Goal: Find specific page/section: Find specific page/section

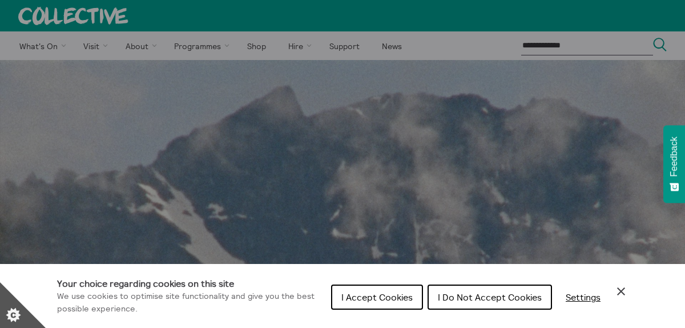
click at [388, 303] on button "I Accept Cookies" at bounding box center [377, 296] width 92 height 25
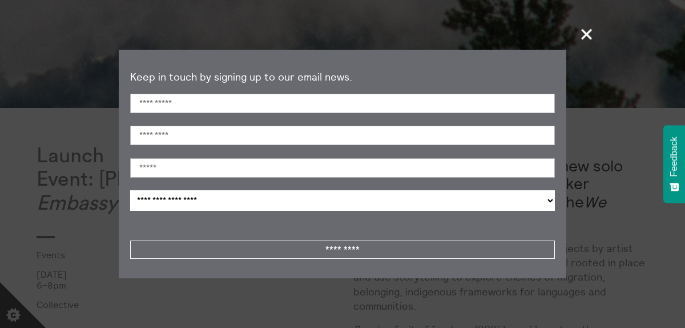
scroll to position [467, 0]
click at [588, 31] on span "+" at bounding box center [588, 34] width 34 height 34
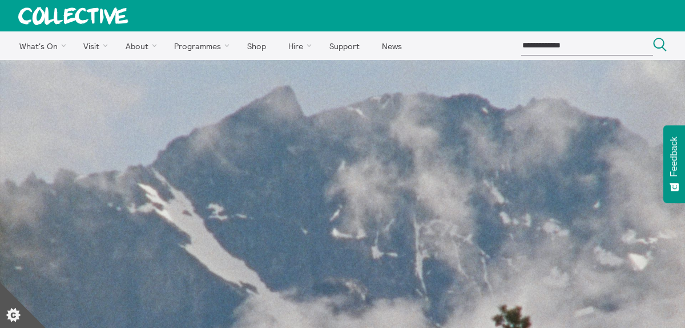
scroll to position [3, 0]
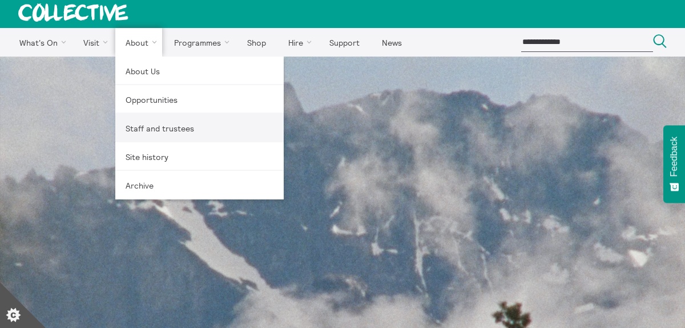
click at [164, 135] on link "Staff and trustees" at bounding box center [199, 128] width 168 height 29
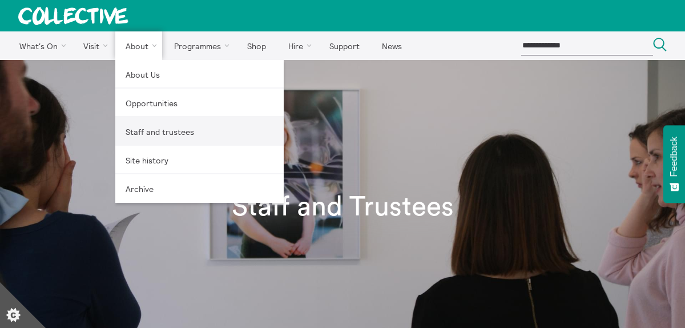
click at [159, 133] on link "Staff and trustees" at bounding box center [199, 131] width 168 height 29
